Goal: Find specific page/section: Find specific page/section

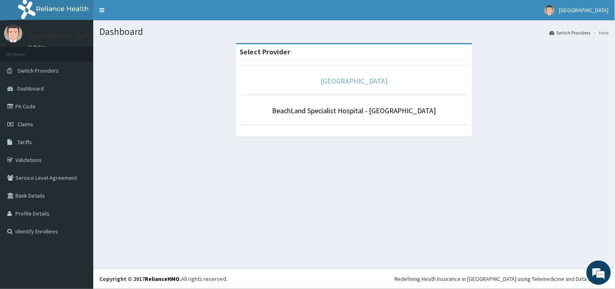
click at [349, 83] on link "[GEOGRAPHIC_DATA]" at bounding box center [354, 80] width 67 height 9
click at [373, 80] on link "[GEOGRAPHIC_DATA]" at bounding box center [354, 80] width 67 height 9
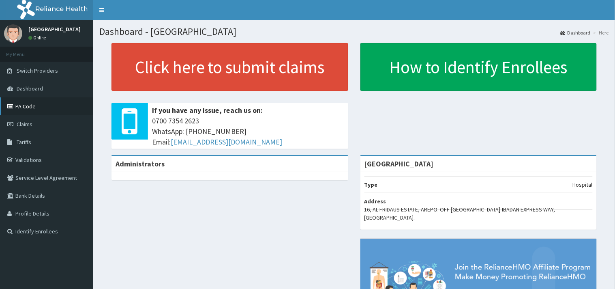
drag, startPoint x: 29, startPoint y: 107, endPoint x: 37, endPoint y: 103, distance: 9.3
click at [29, 107] on link "PA Code" at bounding box center [46, 106] width 93 height 18
click at [49, 144] on link "Tariffs" at bounding box center [46, 142] width 93 height 18
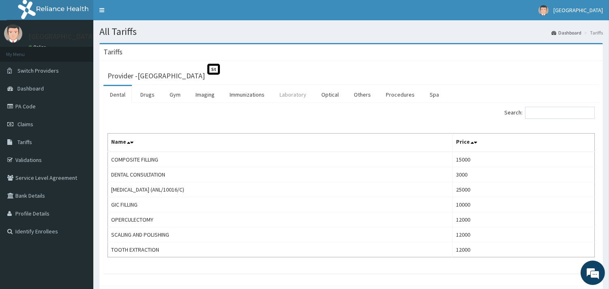
click at [291, 94] on link "Laboratory" at bounding box center [293, 94] width 40 height 17
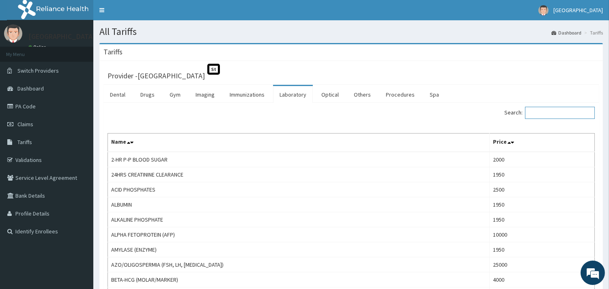
click at [564, 111] on input "Search:" at bounding box center [560, 113] width 70 height 12
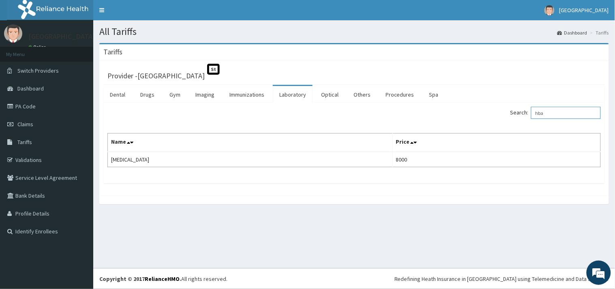
type input "hba"
